Goal: Transaction & Acquisition: Purchase product/service

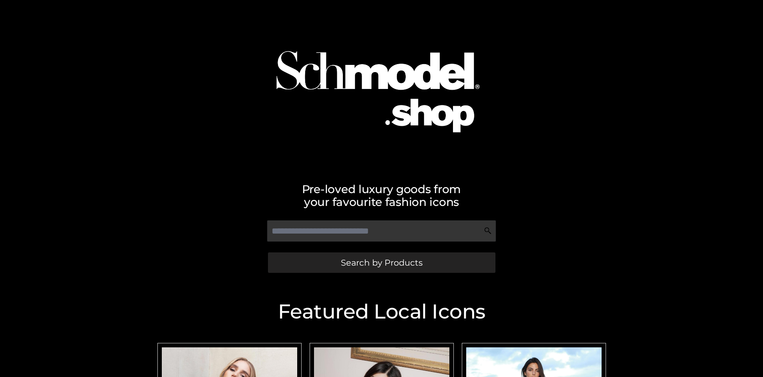
click at [381, 262] on span "Search by Products" at bounding box center [382, 262] width 82 height 8
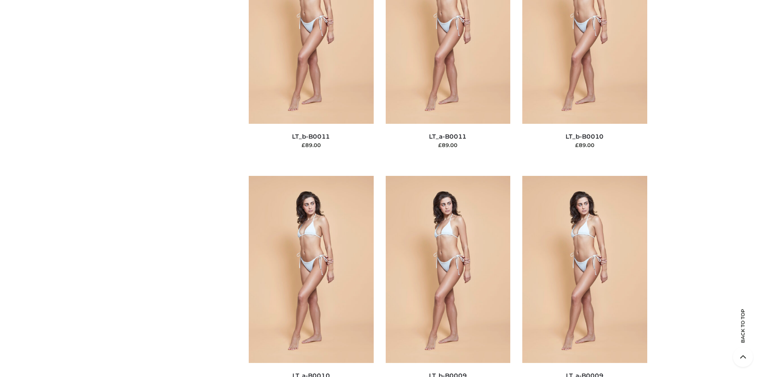
scroll to position [69, 0]
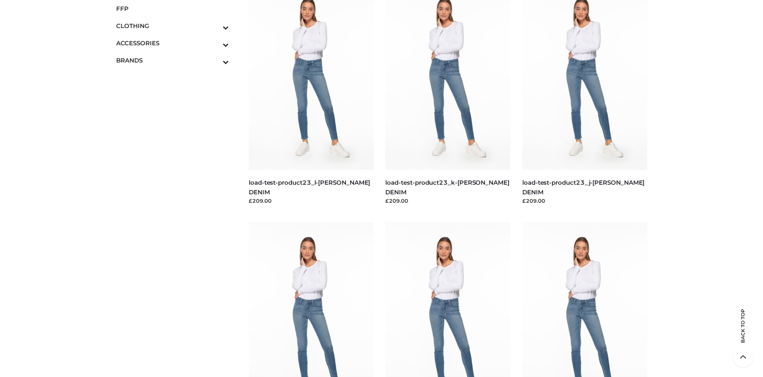
click at [172, 8] on span "FFP" at bounding box center [172, 8] width 113 height 9
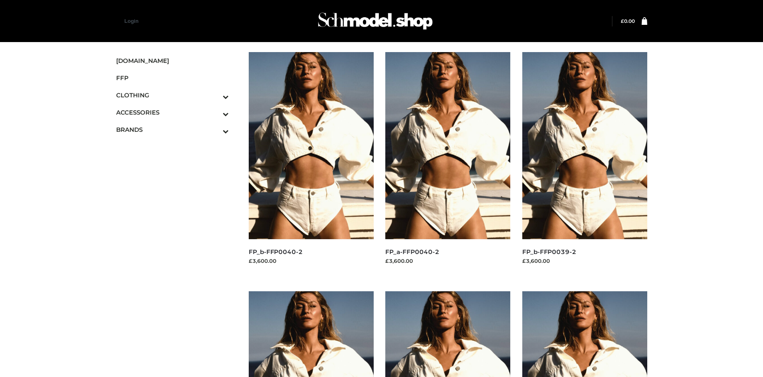
click at [311, 163] on img at bounding box center [311, 145] width 125 height 187
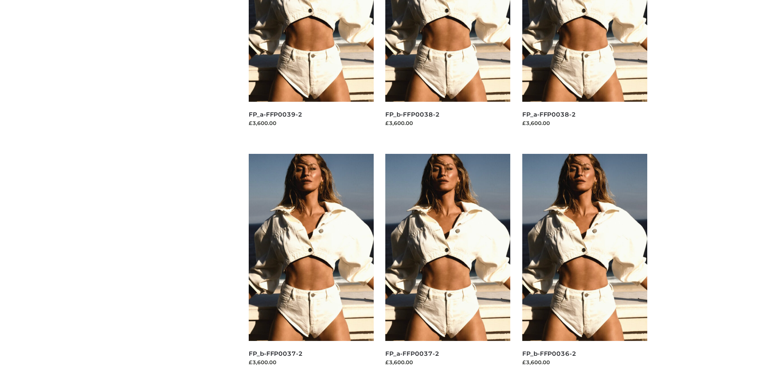
click at [584, 265] on img at bounding box center [584, 247] width 125 height 187
click at [311, 265] on img at bounding box center [311, 247] width 125 height 187
click at [448, 265] on img at bounding box center [447, 247] width 125 height 187
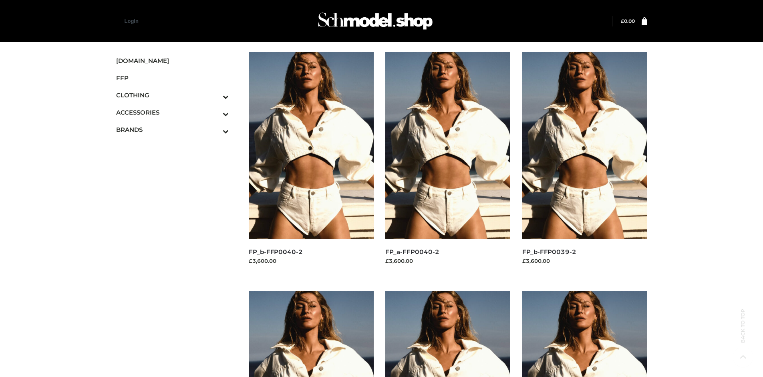
click at [215, 112] on icon "Toggle Submenu" at bounding box center [184, 113] width 90 height 9
click at [176, 129] on span "BAGS" at bounding box center [176, 129] width 105 height 9
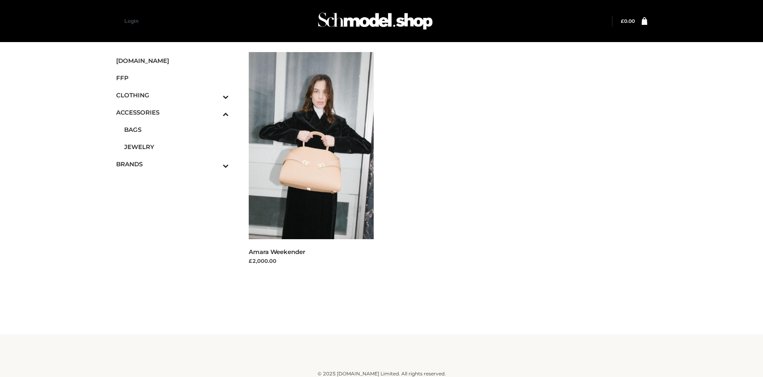
click at [215, 164] on icon "Toggle Submenu" at bounding box center [184, 165] width 90 height 9
click at [176, 177] on span "OPP SWIMWEAR" at bounding box center [176, 181] width 105 height 9
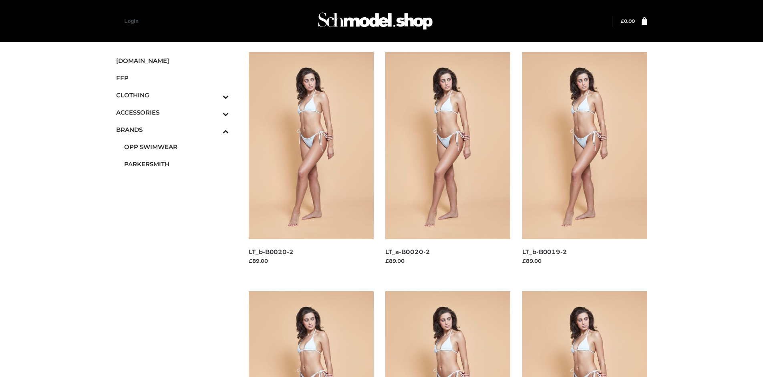
scroll to position [616, 0]
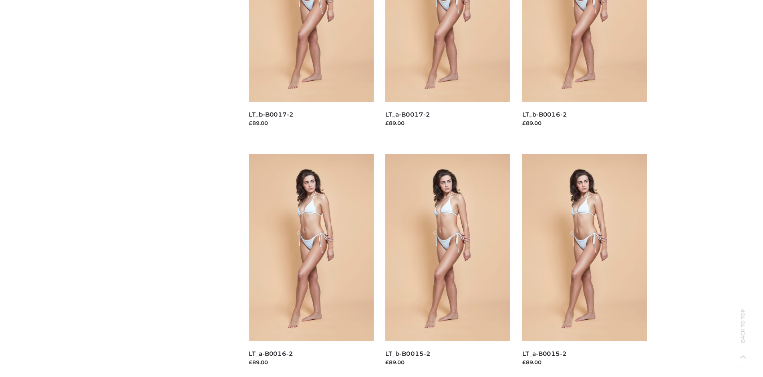
click at [311, 265] on img at bounding box center [311, 247] width 125 height 187
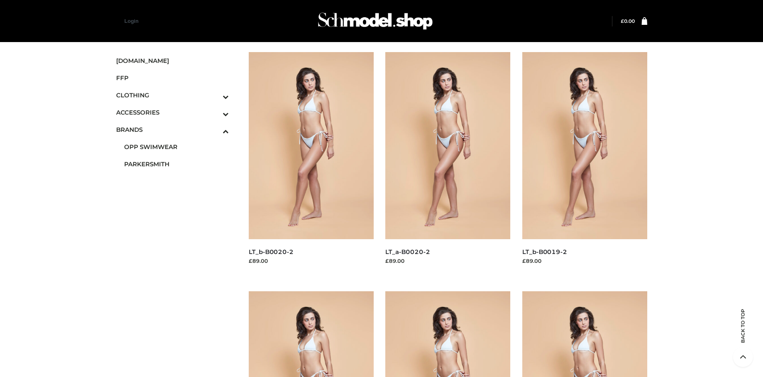
click at [311, 163] on img at bounding box center [311, 145] width 125 height 187
click at [448, 163] on img at bounding box center [447, 145] width 125 height 187
click at [215, 95] on icon "Toggle Submenu" at bounding box center [184, 96] width 90 height 9
click at [176, 164] on span "TWO PIECE" at bounding box center [176, 163] width 105 height 9
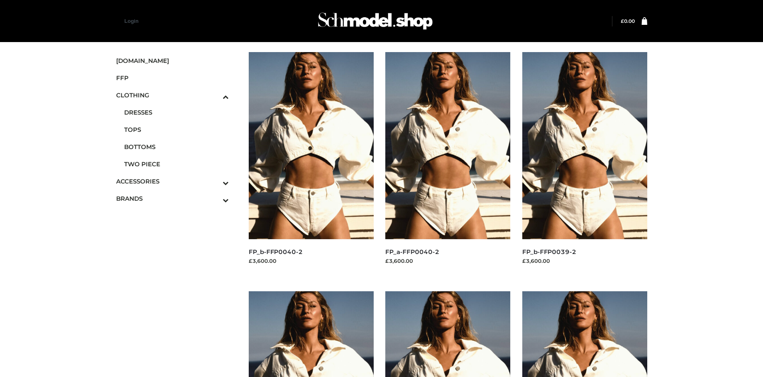
click at [584, 163] on img at bounding box center [584, 145] width 125 height 187
click at [311, 163] on img at bounding box center [311, 145] width 125 height 187
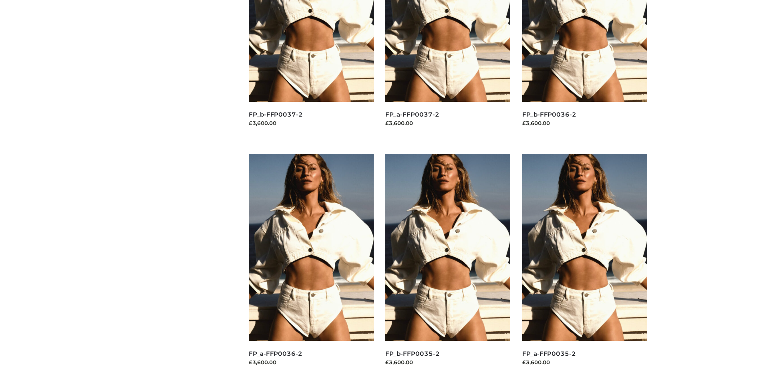
click at [584, 265] on img at bounding box center [584, 247] width 125 height 187
